Goal: Information Seeking & Learning: Understand process/instructions

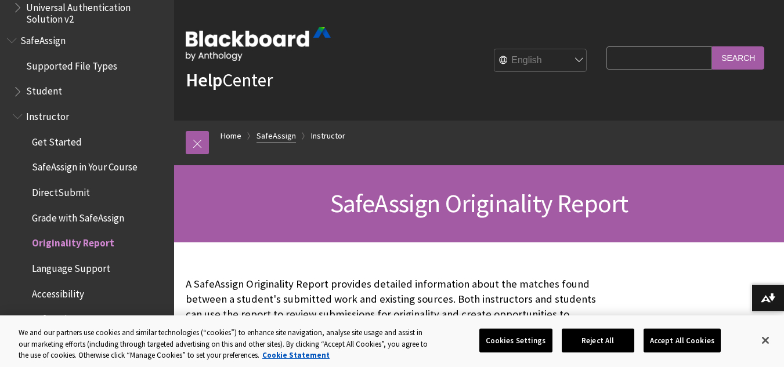
click at [272, 134] on link "SafeAssign" at bounding box center [276, 136] width 39 height 15
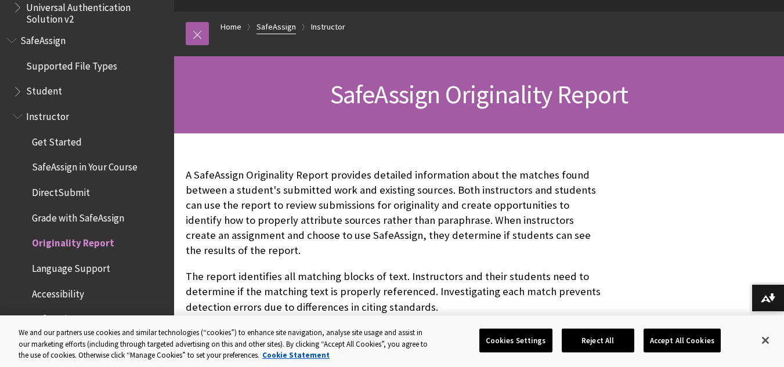
scroll to position [125, 0]
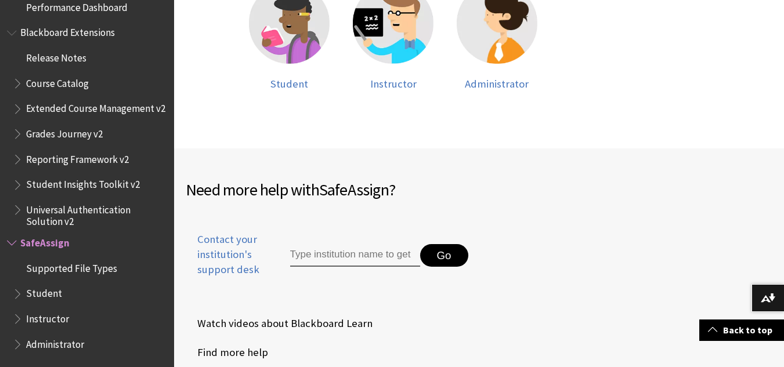
scroll to position [359, 0]
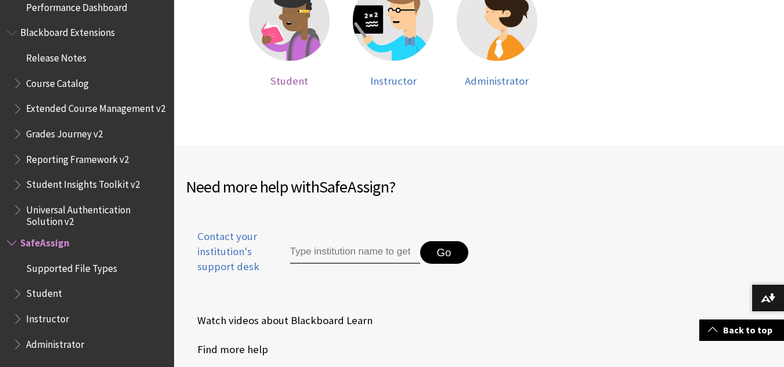
click at [291, 3] on img at bounding box center [289, 20] width 81 height 81
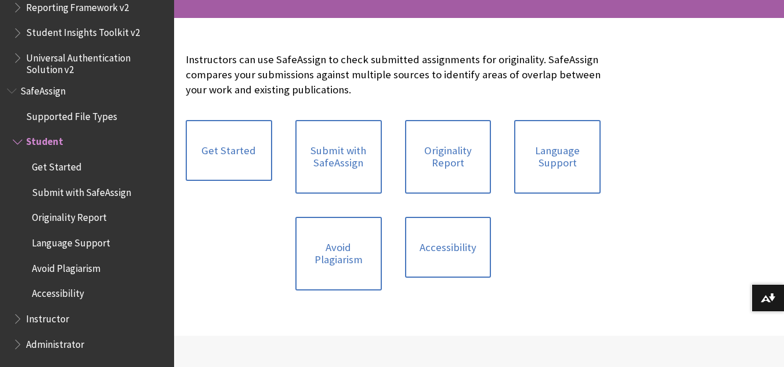
scroll to position [225, 0]
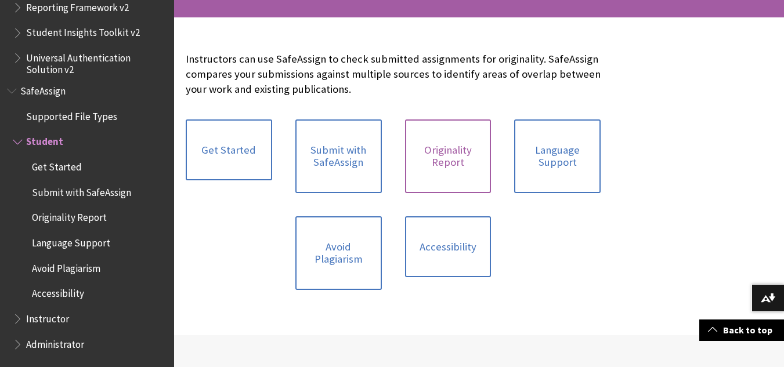
click at [461, 161] on link "Originality Report" at bounding box center [448, 157] width 86 height 74
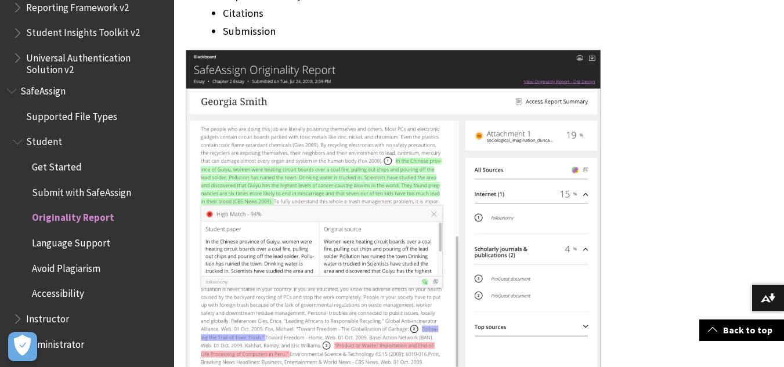
scroll to position [1816, 0]
